Goal: Task Accomplishment & Management: Complete application form

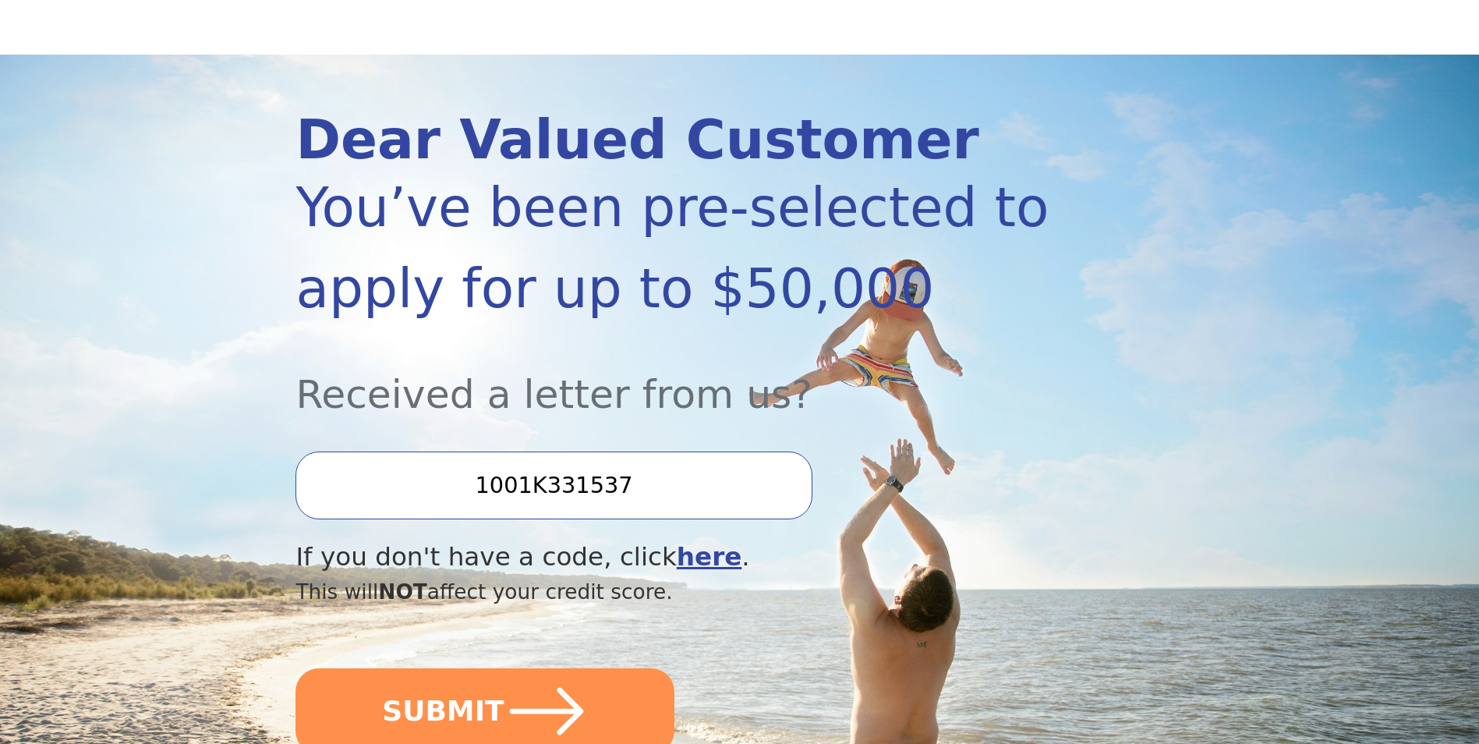
scroll to position [234, 0]
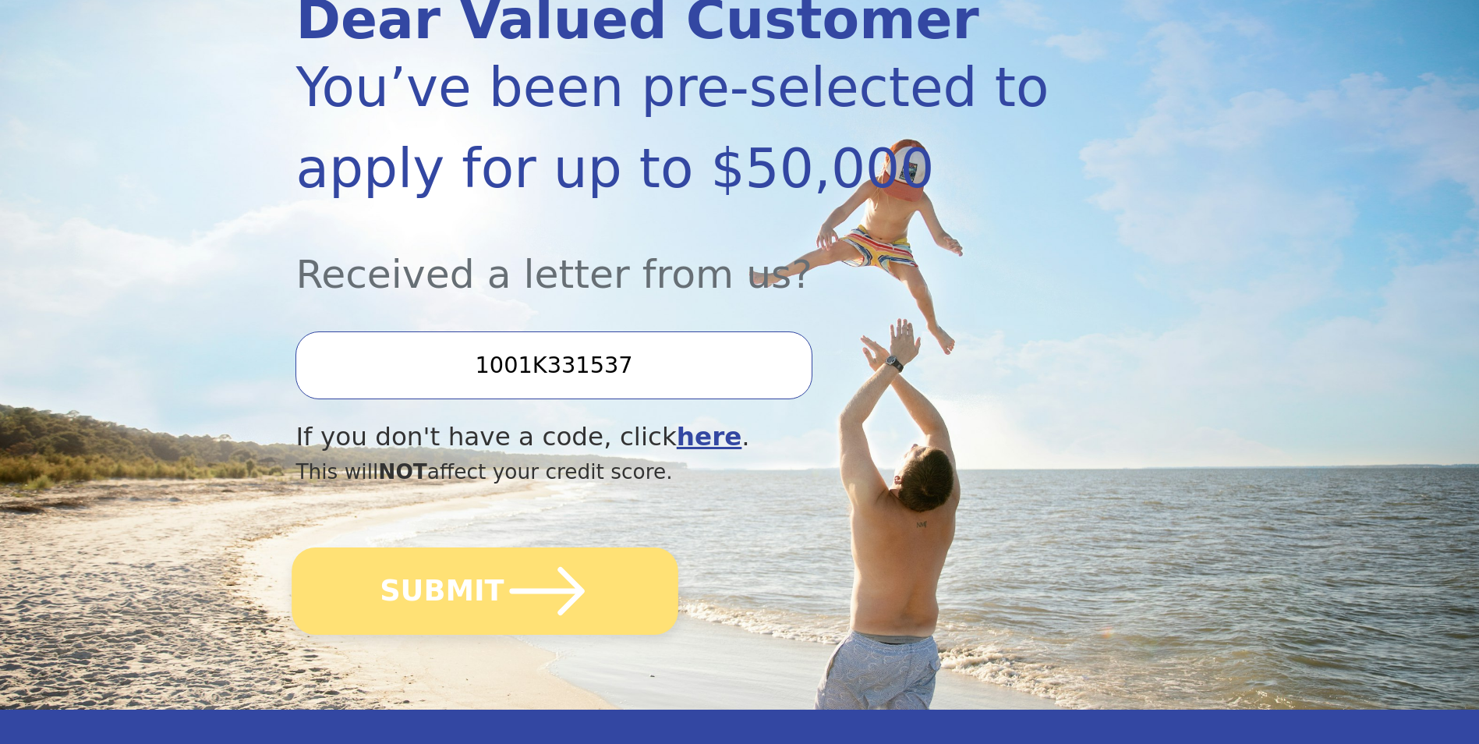
type input "1001K331537"
click at [510, 607] on icon "submit" at bounding box center [547, 591] width 86 height 86
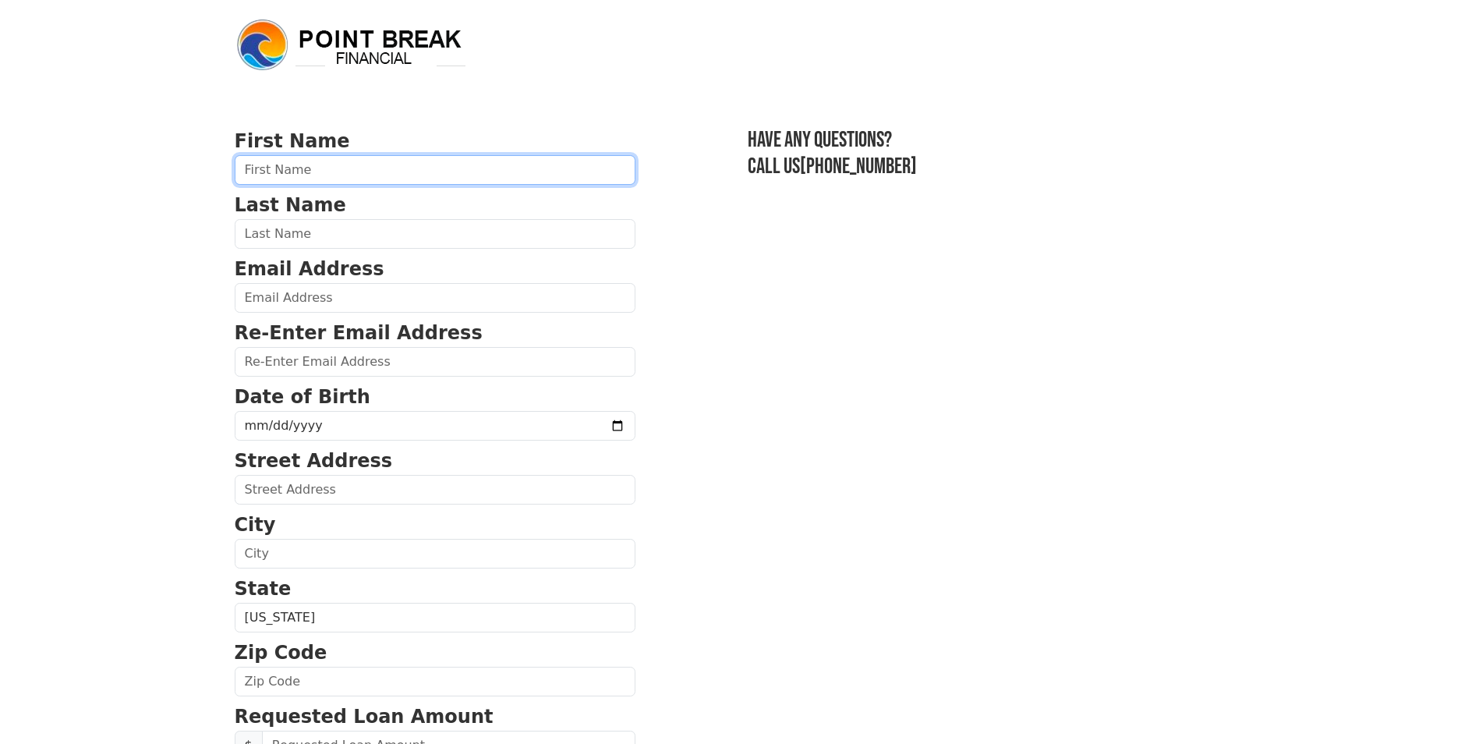
click at [342, 166] on input "text" at bounding box center [435, 170] width 401 height 30
type input "[PERSON_NAME]"
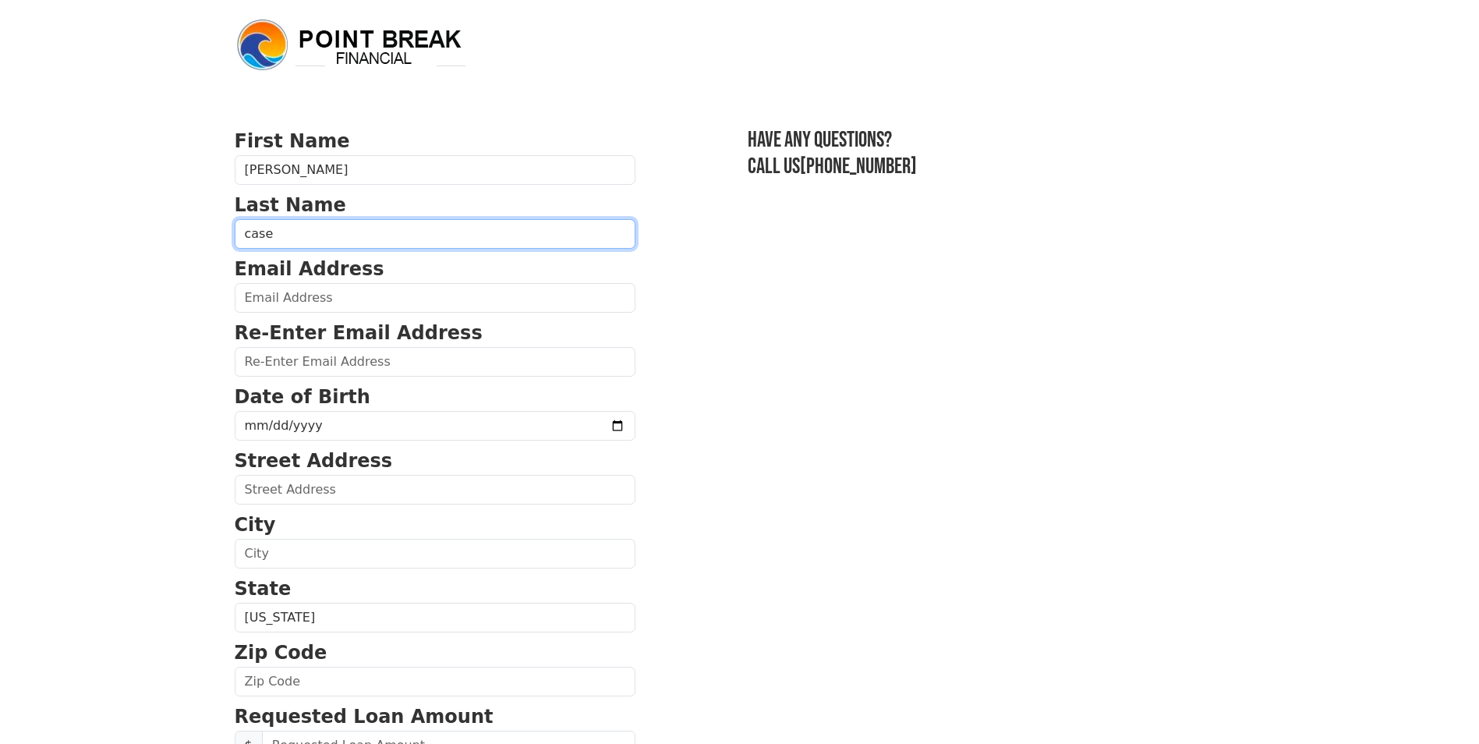
type input "case"
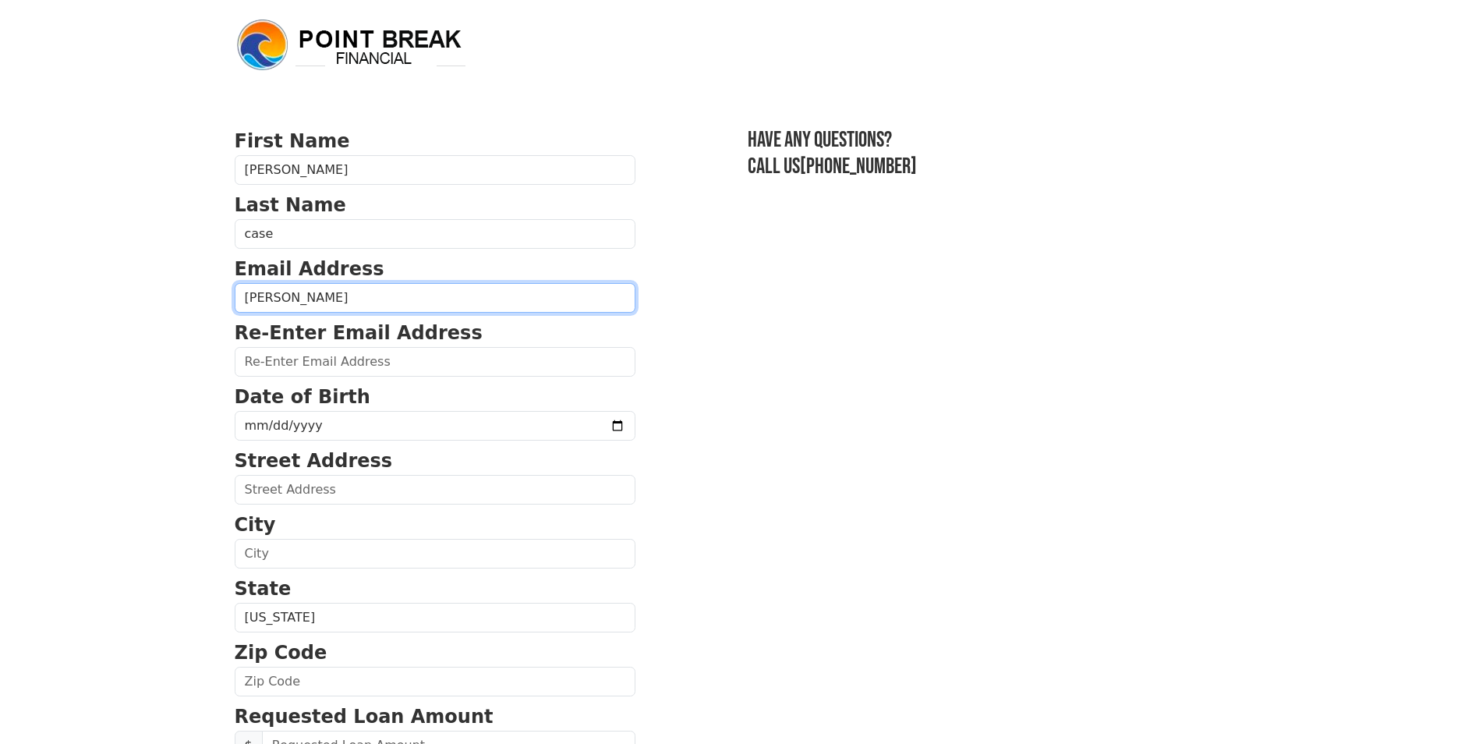
type input "[EMAIL_ADDRESS][DOMAIN_NAME]"
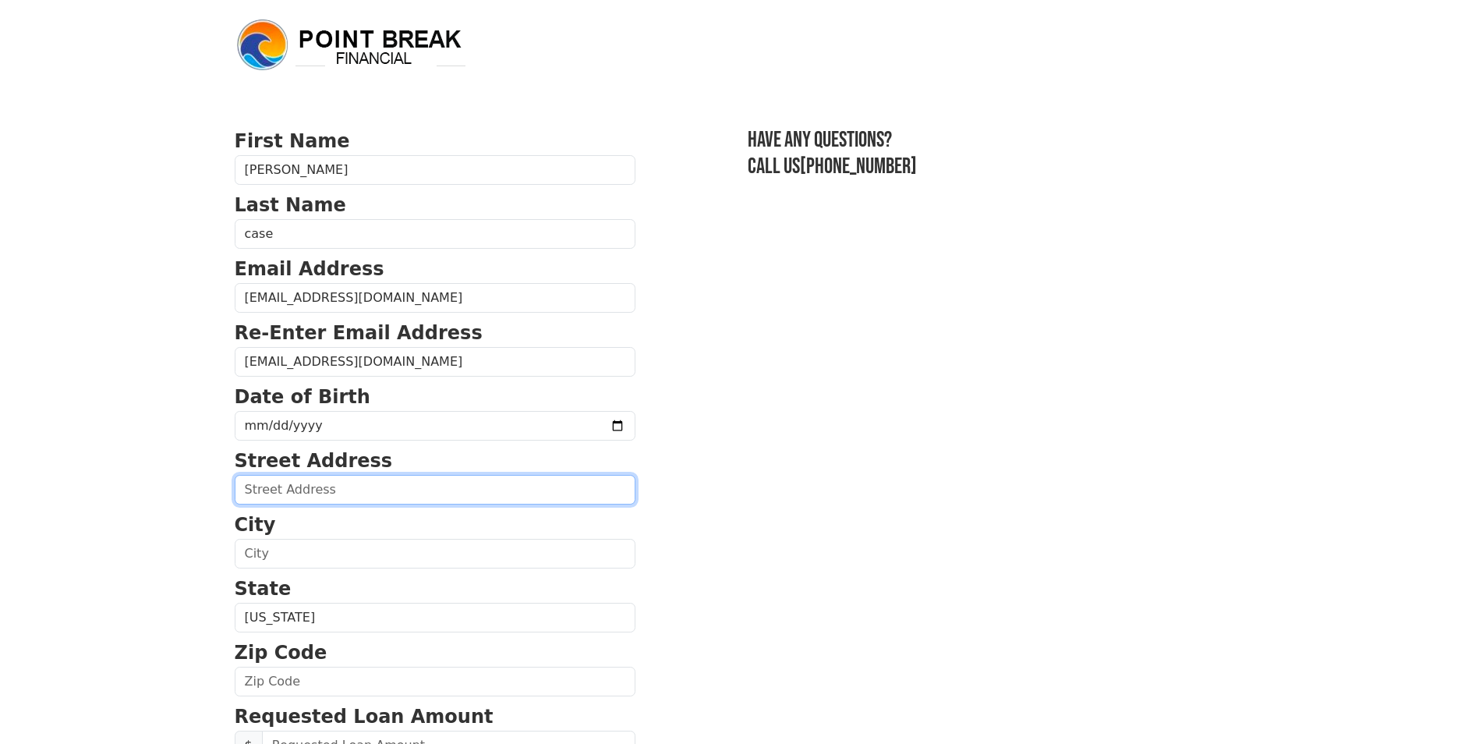
type input "81 tobago ln"
type input "st augustine"
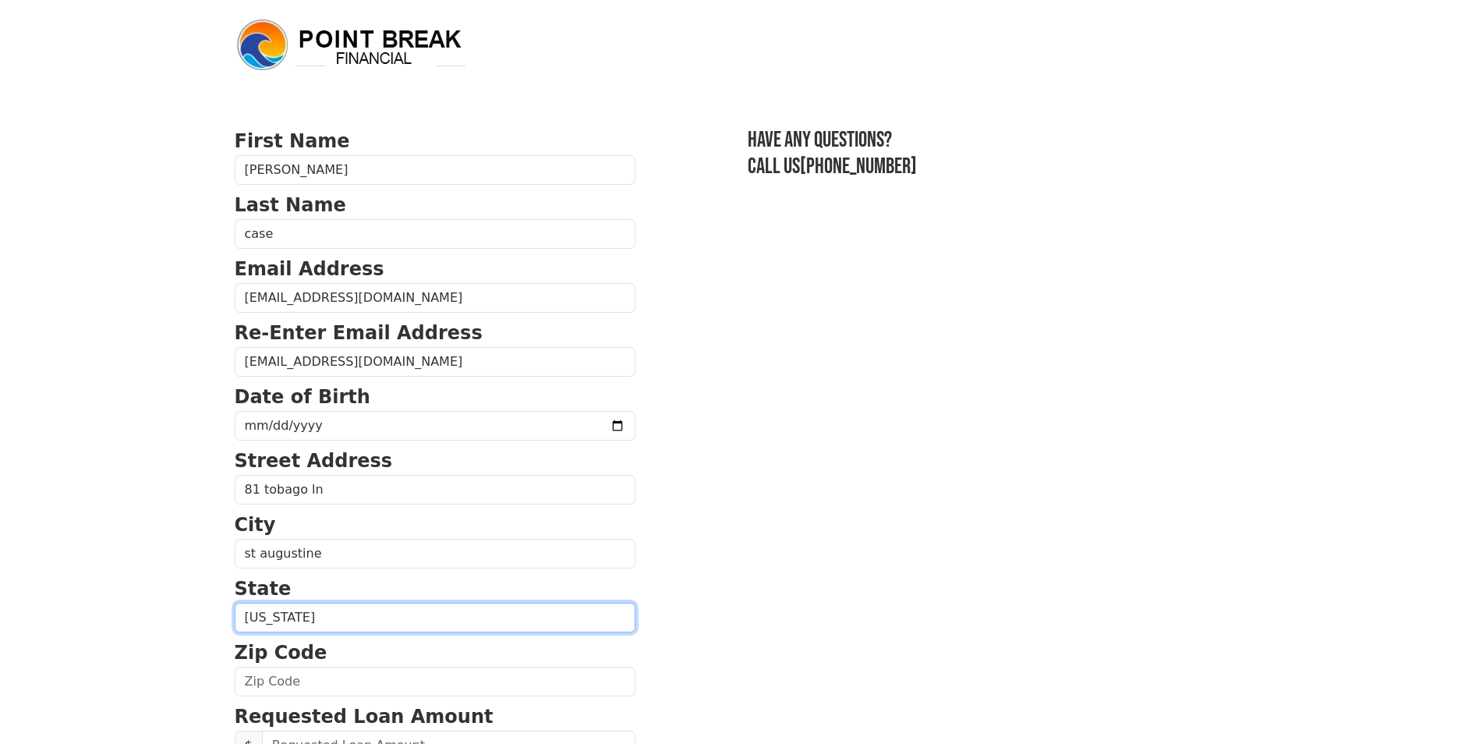
select select "FL"
type input "32092"
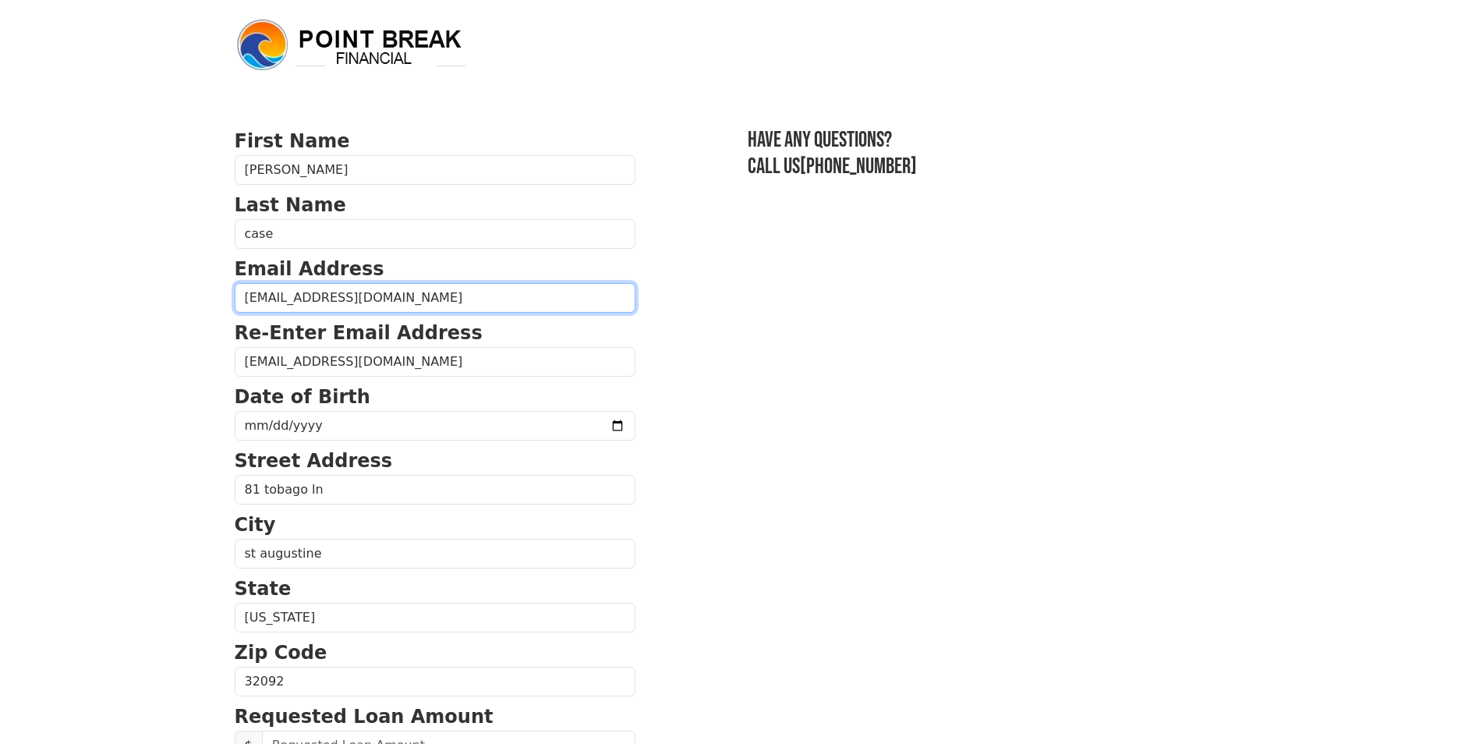
type input "[PHONE_NUMBER]"
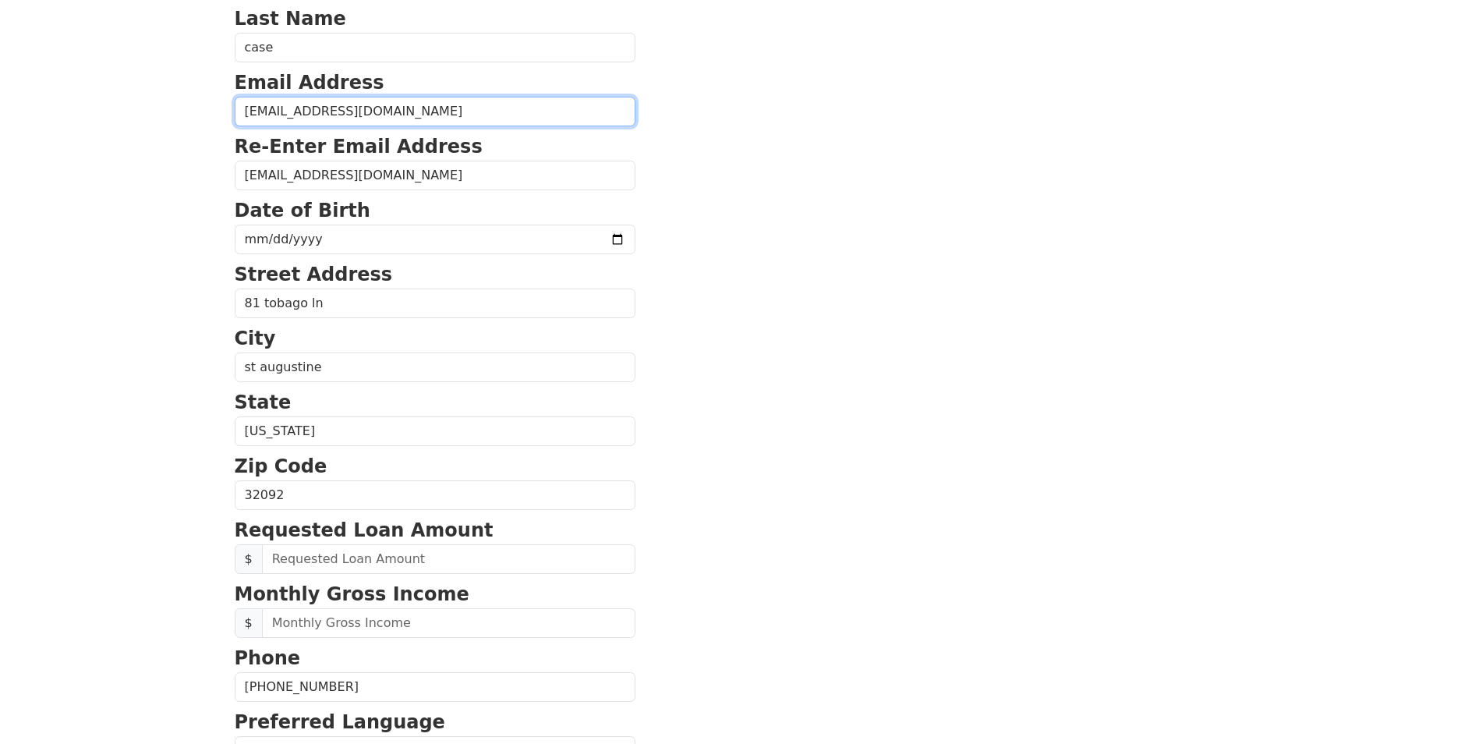
scroll to position [186, 0]
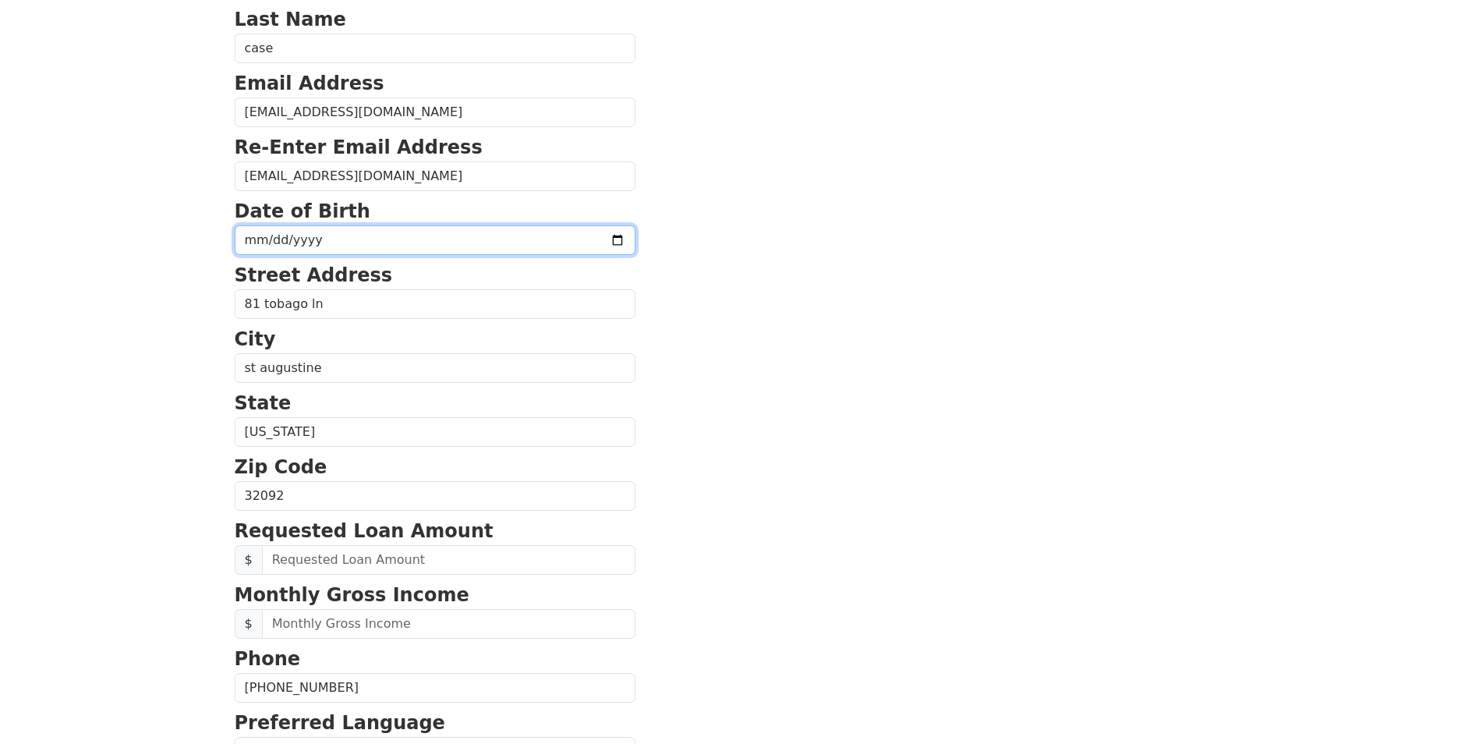
click at [283, 236] on input "date" at bounding box center [435, 240] width 401 height 30
click at [259, 243] on input "date" at bounding box center [435, 240] width 401 height 30
type input "[DATE]"
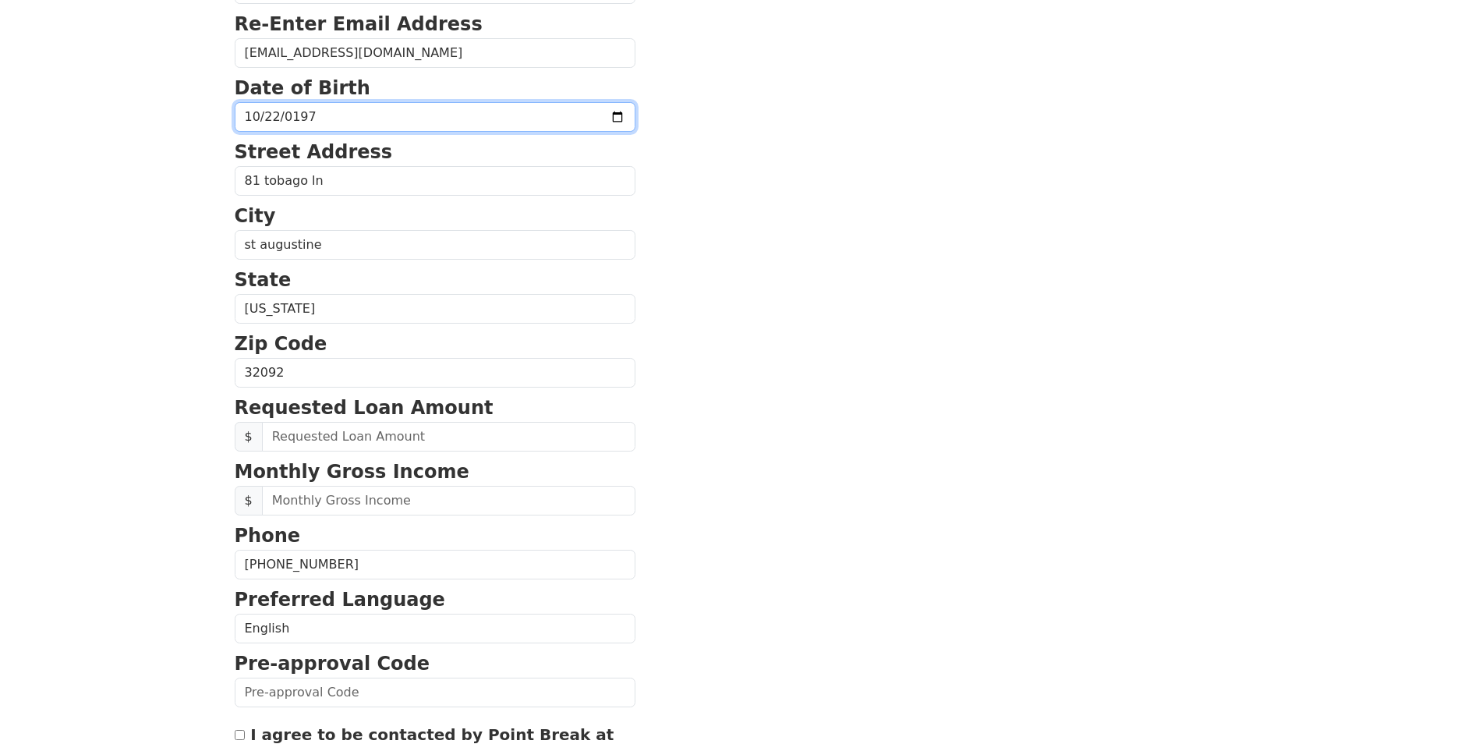
scroll to position [312, 0]
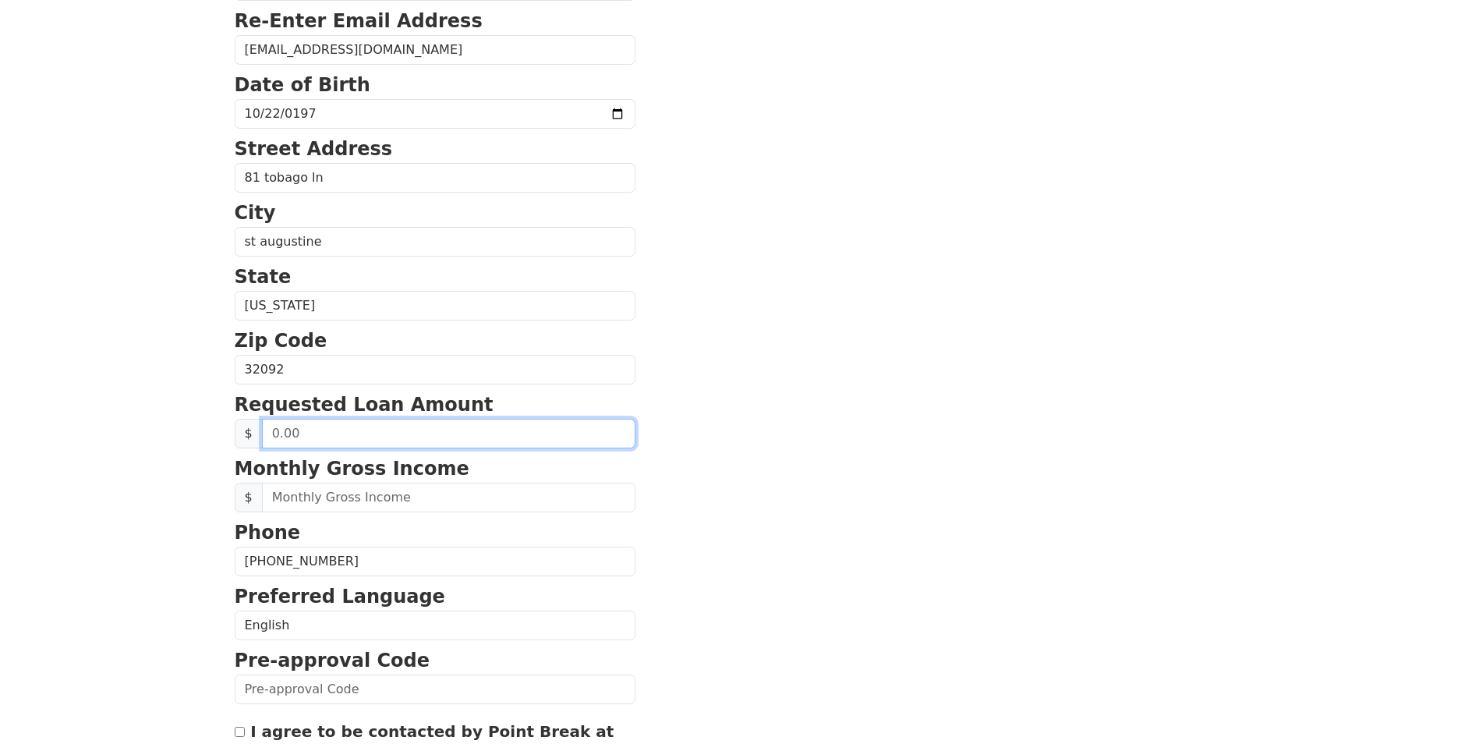
click at [312, 435] on input "text" at bounding box center [448, 434] width 373 height 30
type input "20,000.00"
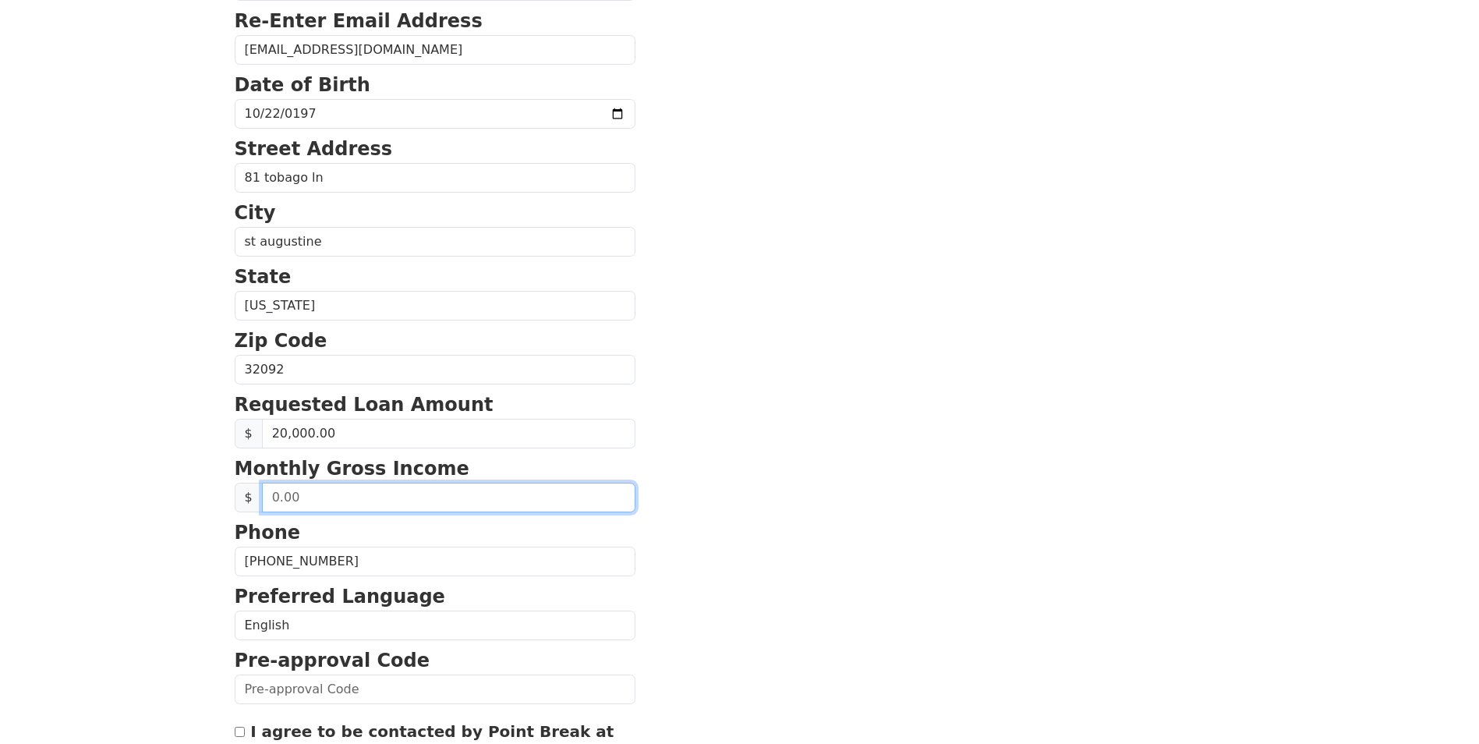
click at [310, 500] on input "text" at bounding box center [448, 498] width 373 height 30
type input "7,000.00"
click at [904, 382] on section "First Name [PERSON_NAME] Last Name case Email Address [EMAIL_ADDRESS][DOMAIN_NA…" at bounding box center [740, 371] width 1010 height 1112
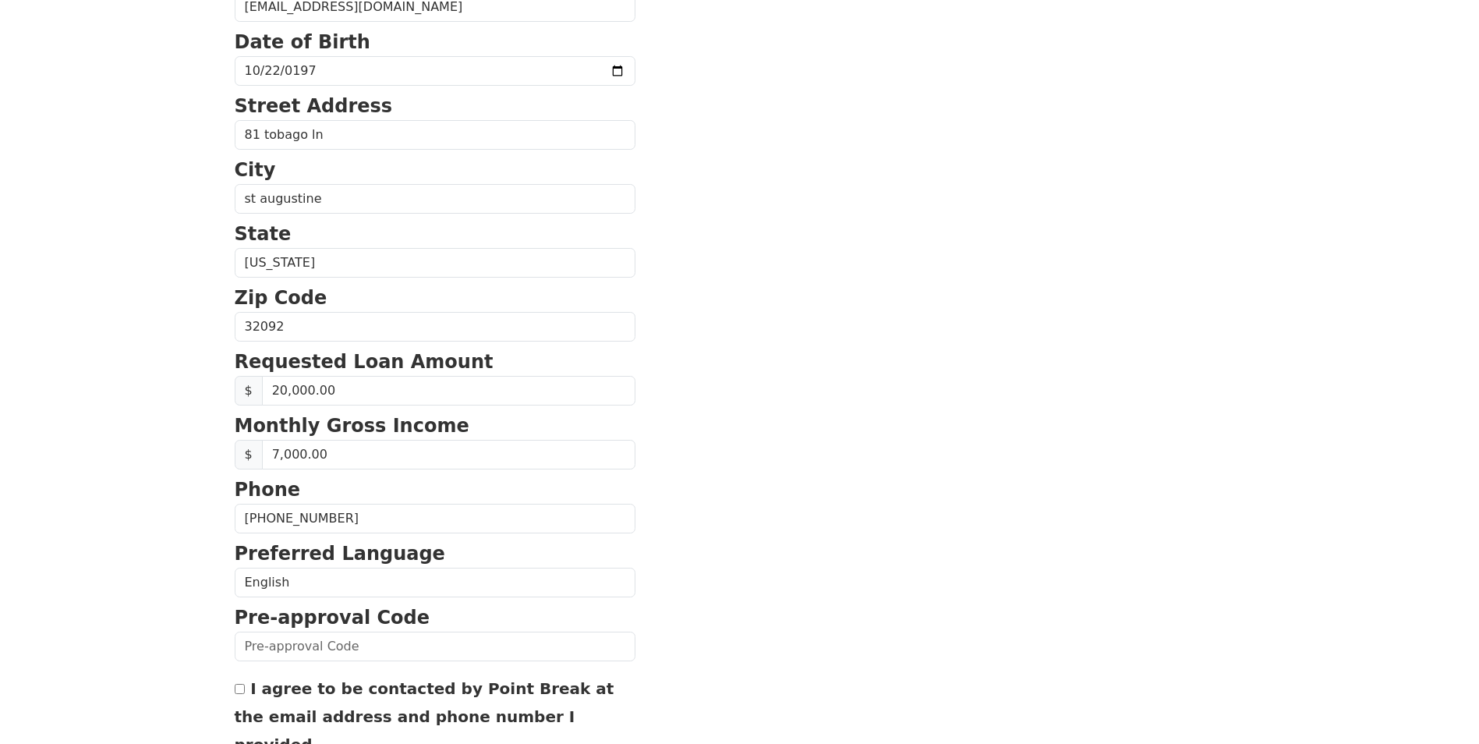
scroll to position [390, 0]
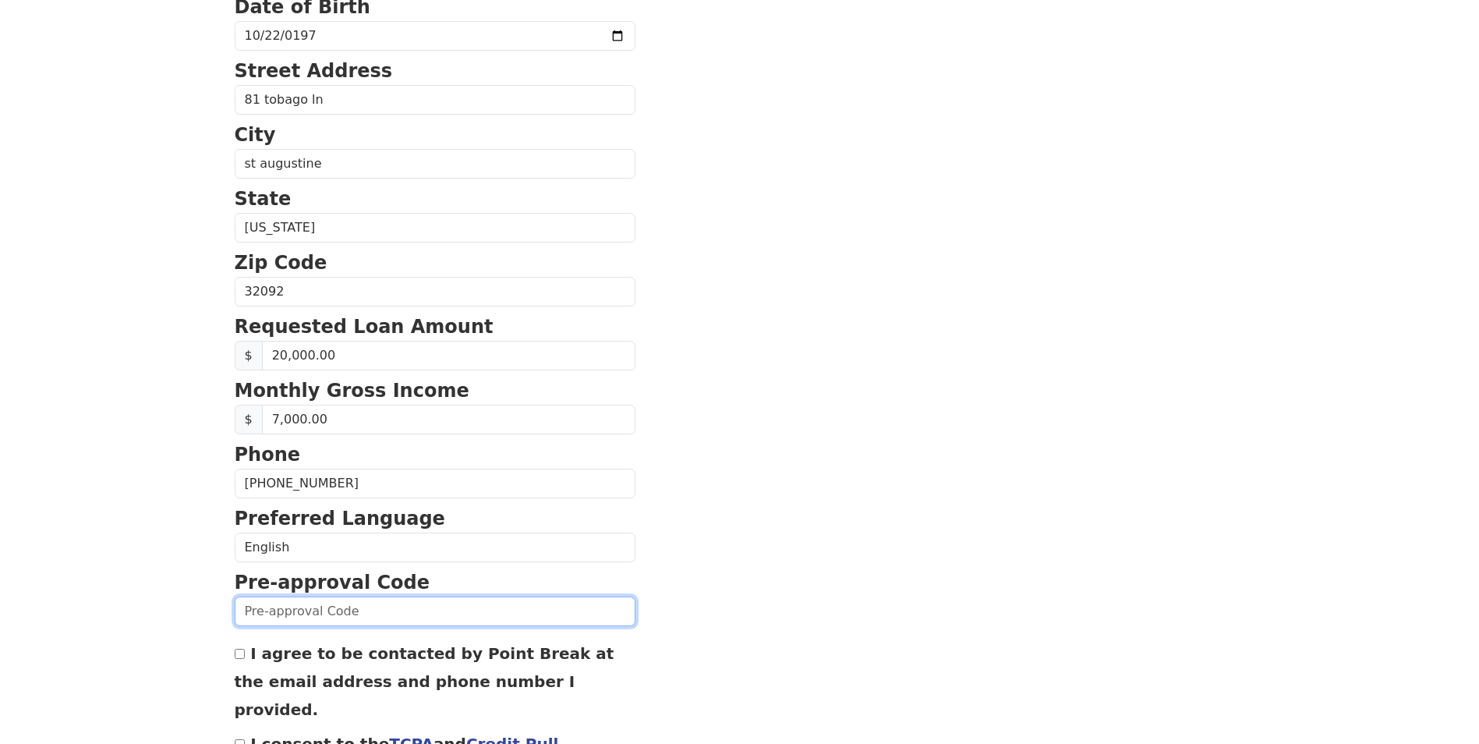
click at [318, 617] on input "text" at bounding box center [435, 611] width 401 height 30
type input "1001K-331537"
click at [242, 652] on input "I agree to be contacted by Point Break at the email address and phone number I …" at bounding box center [240, 654] width 10 height 10
checkbox input "true"
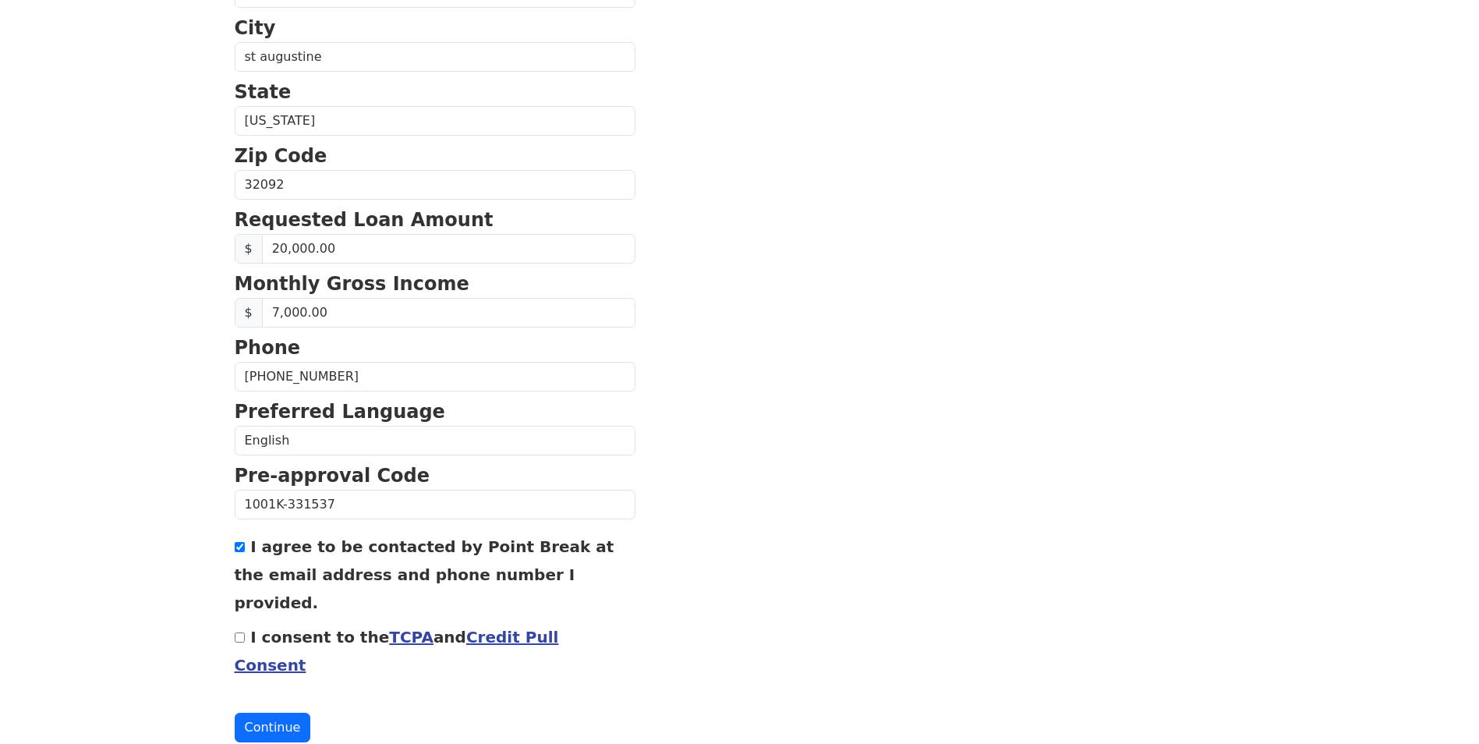
scroll to position [497, 0]
click at [237, 632] on input "I consent to the TCPA and Credit Pull Consent" at bounding box center [240, 637] width 10 height 10
checkbox input "true"
click at [270, 712] on button "Continue" at bounding box center [273, 727] width 76 height 30
